Goal: Task Accomplishment & Management: Manage account settings

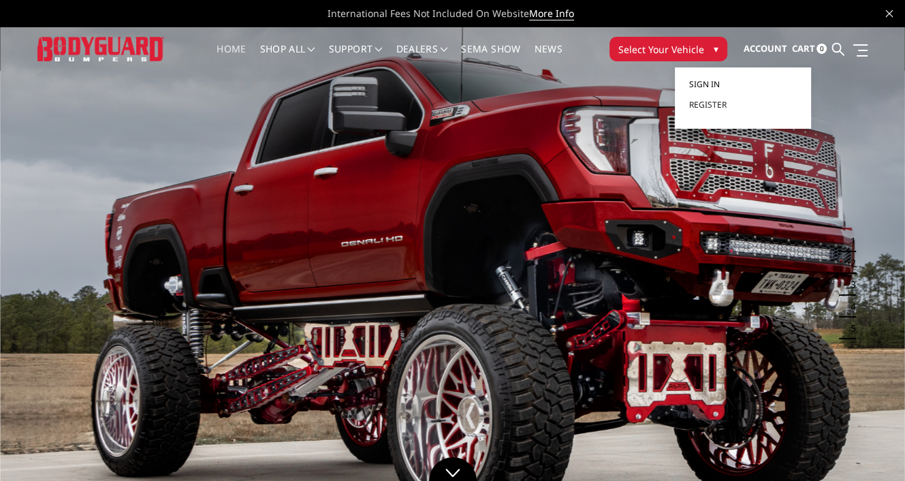
click at [708, 84] on span "Sign in" at bounding box center [703, 84] width 31 height 12
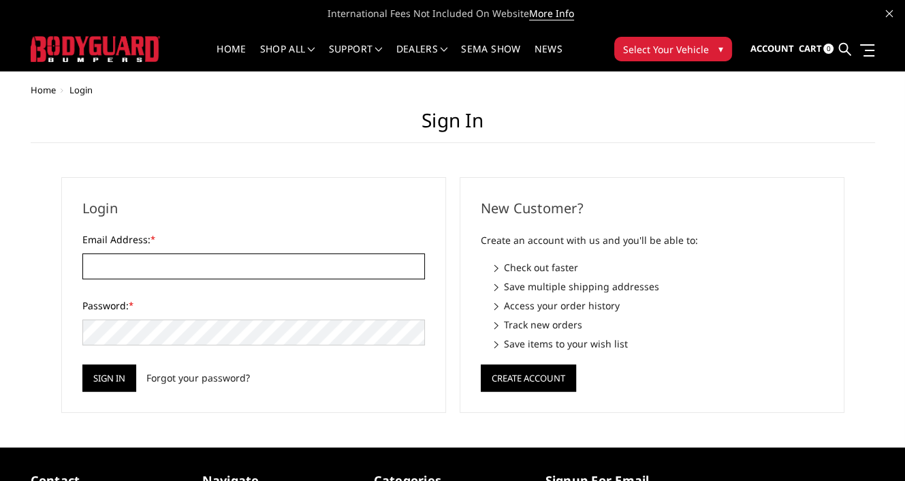
click at [150, 274] on input "Email Address: *" at bounding box center [253, 266] width 342 height 26
type input "JWCCPLUS@HOTMAIL.COM"
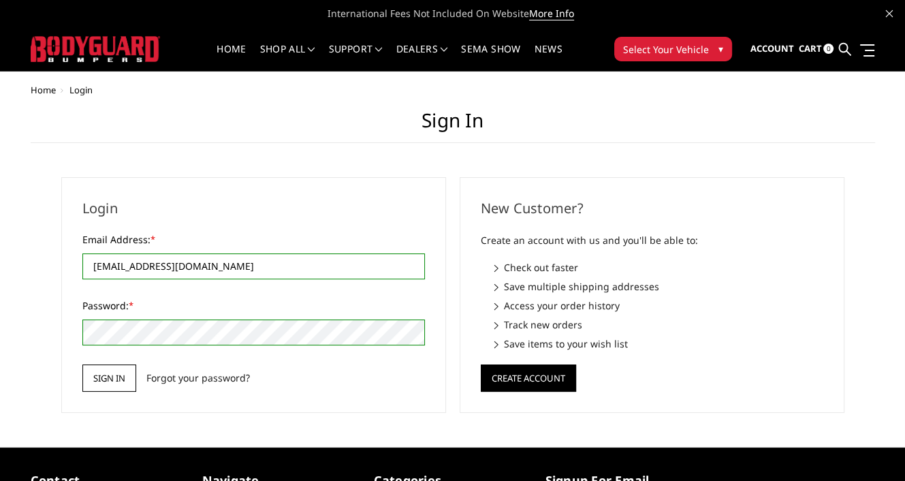
click at [101, 381] on input "Sign in" at bounding box center [109, 377] width 54 height 27
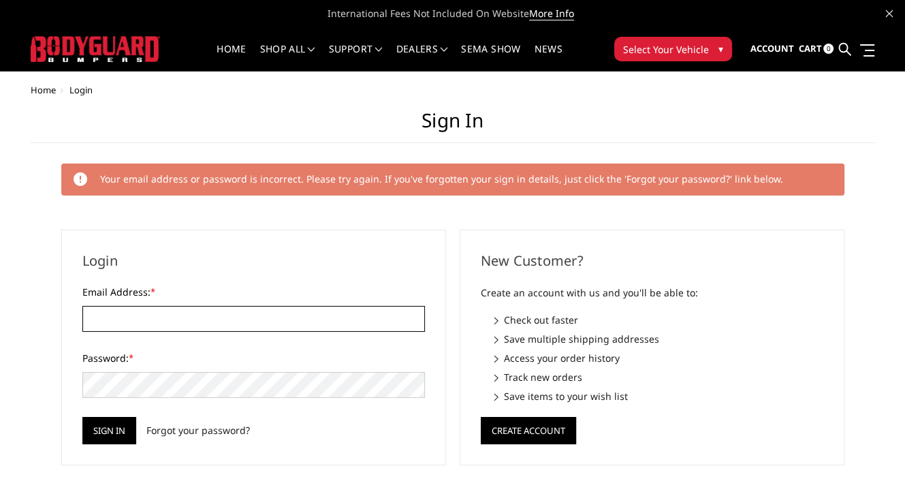
click at [170, 318] on input "Email Address: *" at bounding box center [253, 319] width 342 height 26
type input "JWCCPLUS@HOTMAIL.COM"
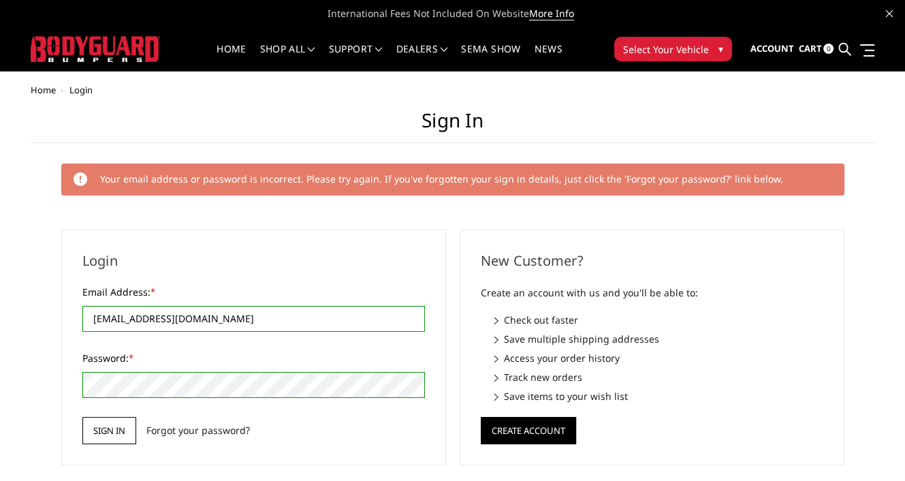
click at [100, 419] on input "Sign in" at bounding box center [109, 430] width 54 height 27
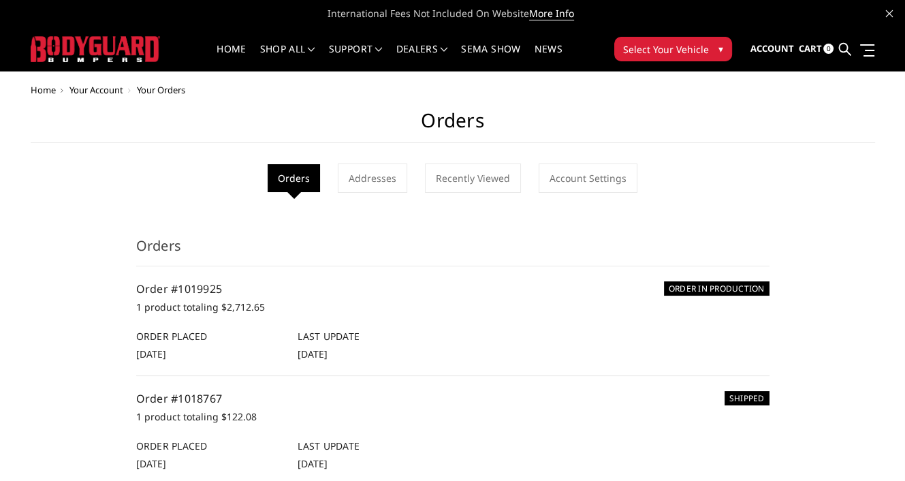
click at [652, 44] on span "Select Your Vehicle" at bounding box center [666, 49] width 86 height 14
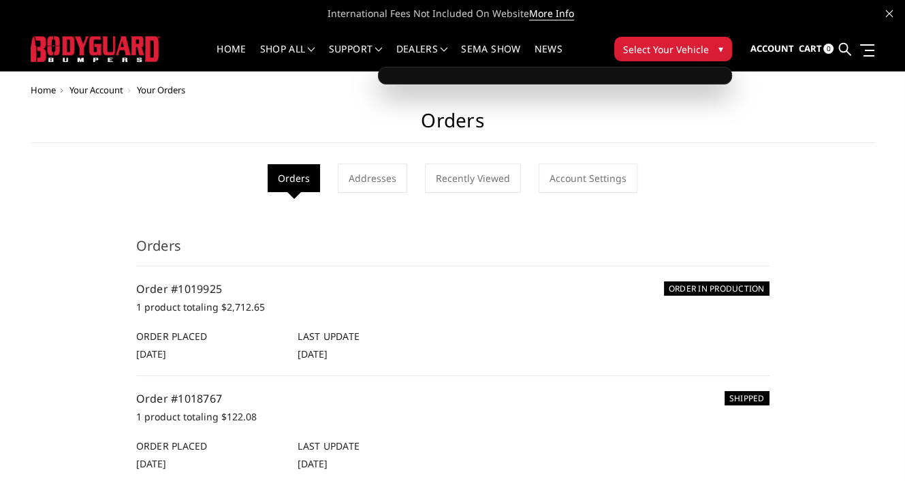
click at [673, 50] on span "Select Your Vehicle" at bounding box center [666, 49] width 86 height 14
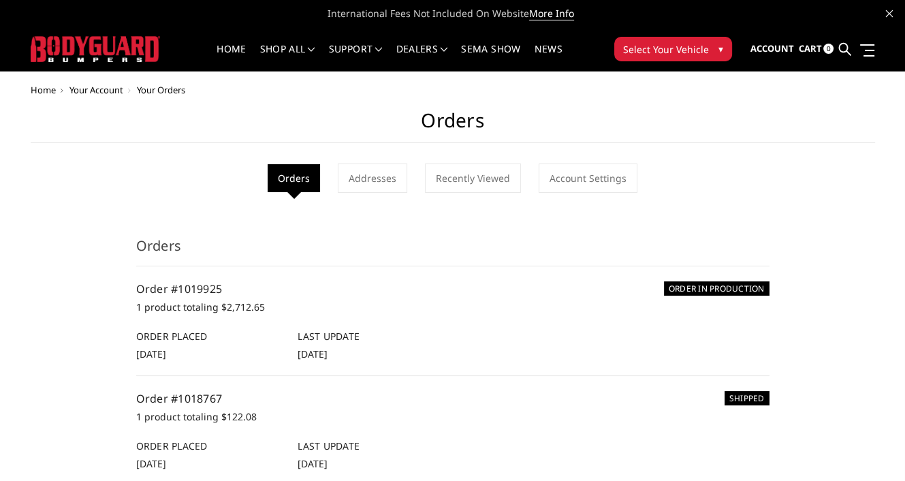
click at [675, 42] on span "Select Your Vehicle" at bounding box center [666, 49] width 86 height 14
